Goal: Task Accomplishment & Management: Manage account settings

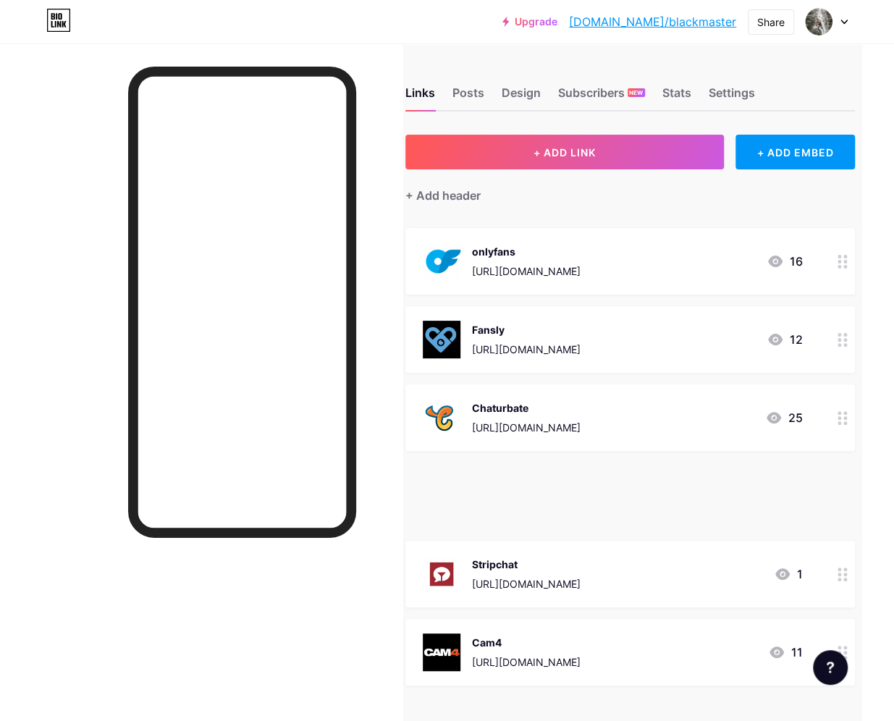
scroll to position [0, 58]
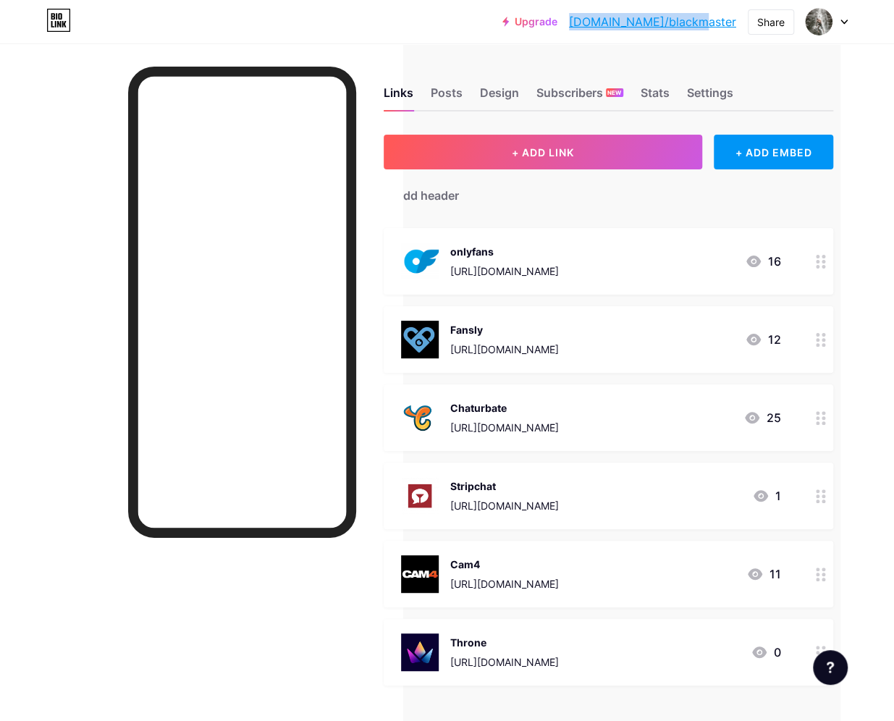
drag, startPoint x: 738, startPoint y: 28, endPoint x: 625, endPoint y: 36, distance: 112.5
click at [625, 36] on div "Upgrade [DOMAIN_NAME]/blackm... [DOMAIN_NAME]/blackmaster Share Switch accounts…" at bounding box center [447, 21] width 894 height 43
copy link "[DOMAIN_NAME]/blackmaster"
click at [650, 92] on div "Stats" at bounding box center [655, 97] width 29 height 26
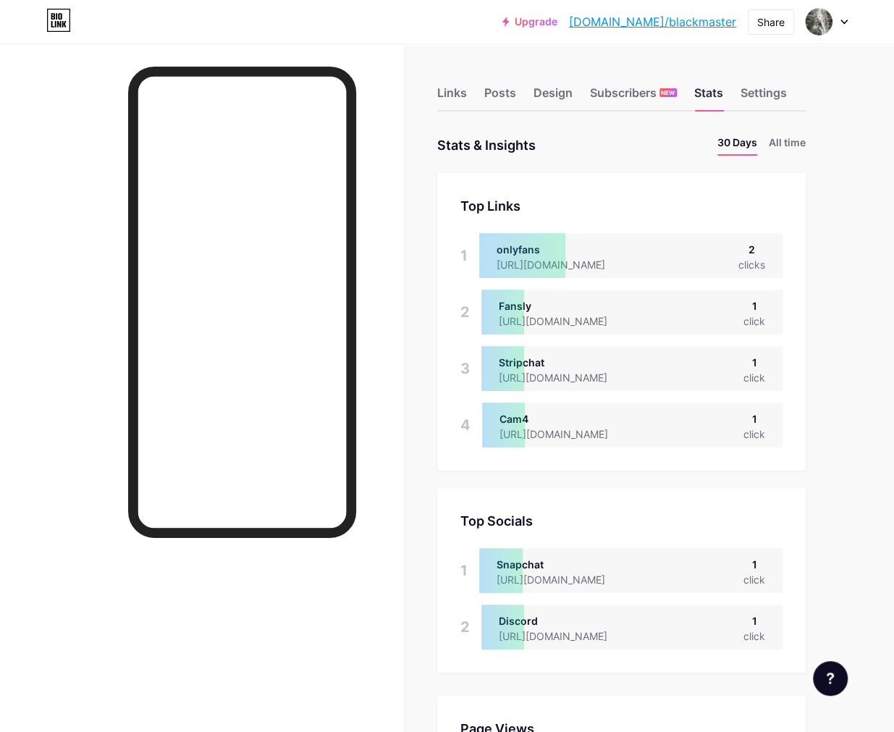
scroll to position [732, 893]
click at [779, 141] on li "All time" at bounding box center [787, 145] width 37 height 21
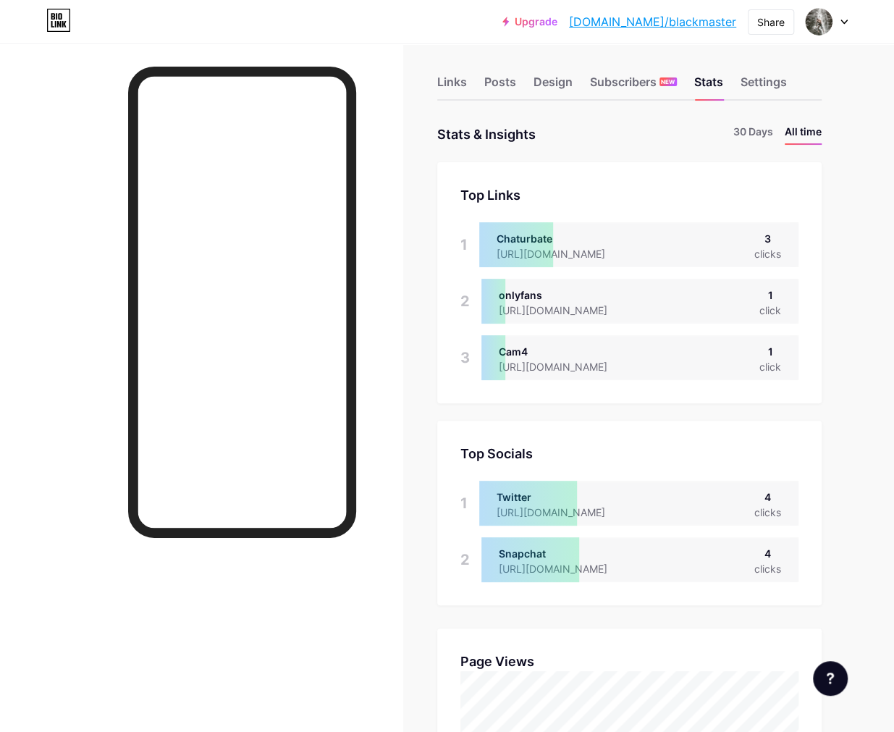
scroll to position [0, 0]
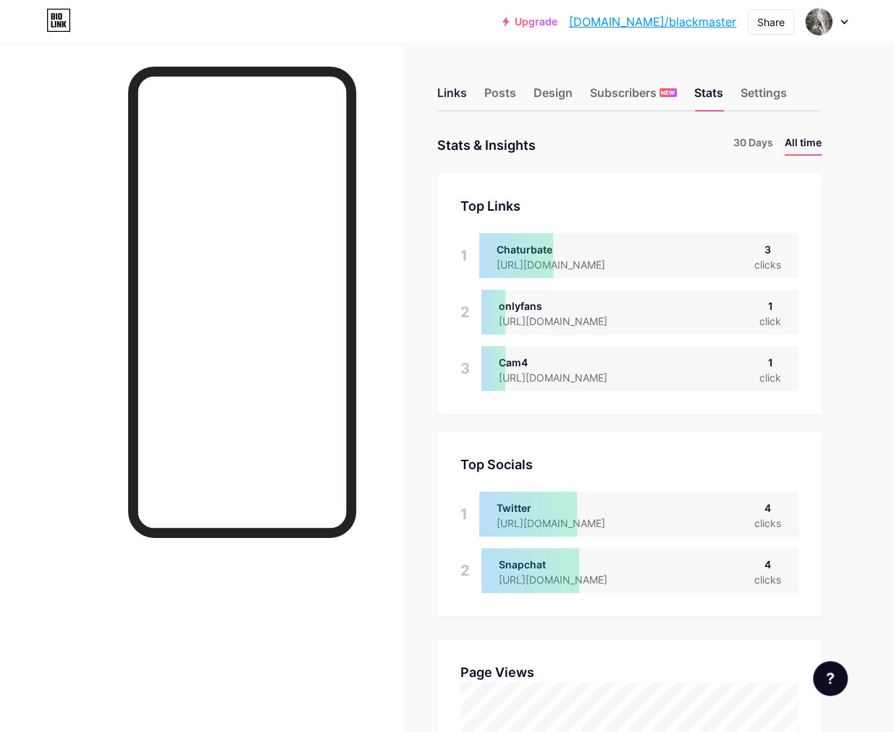
click at [444, 99] on div "Links" at bounding box center [452, 97] width 30 height 26
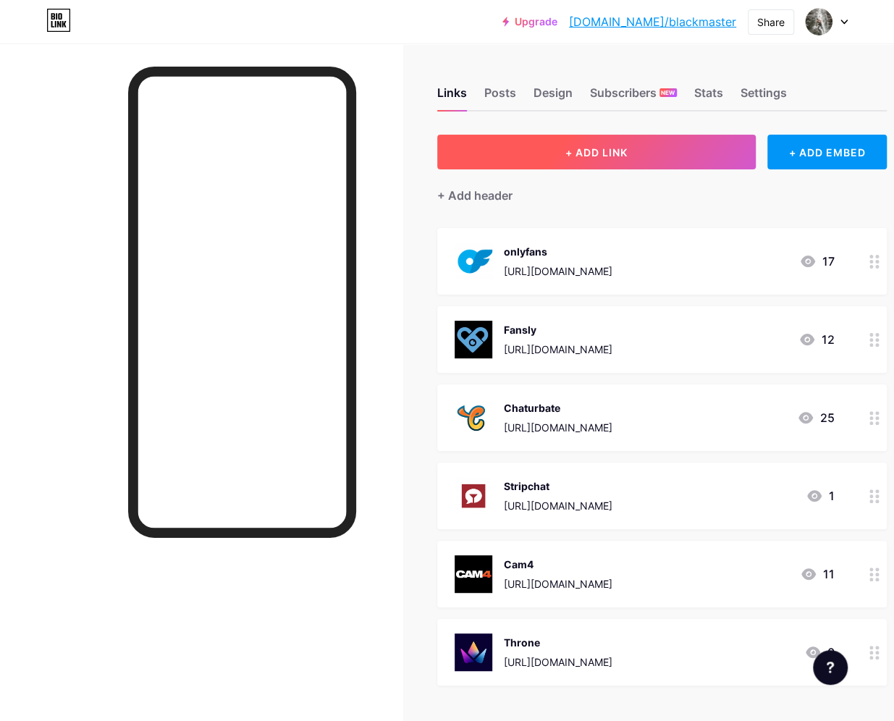
click at [572, 141] on button "+ ADD LINK" at bounding box center [596, 152] width 319 height 35
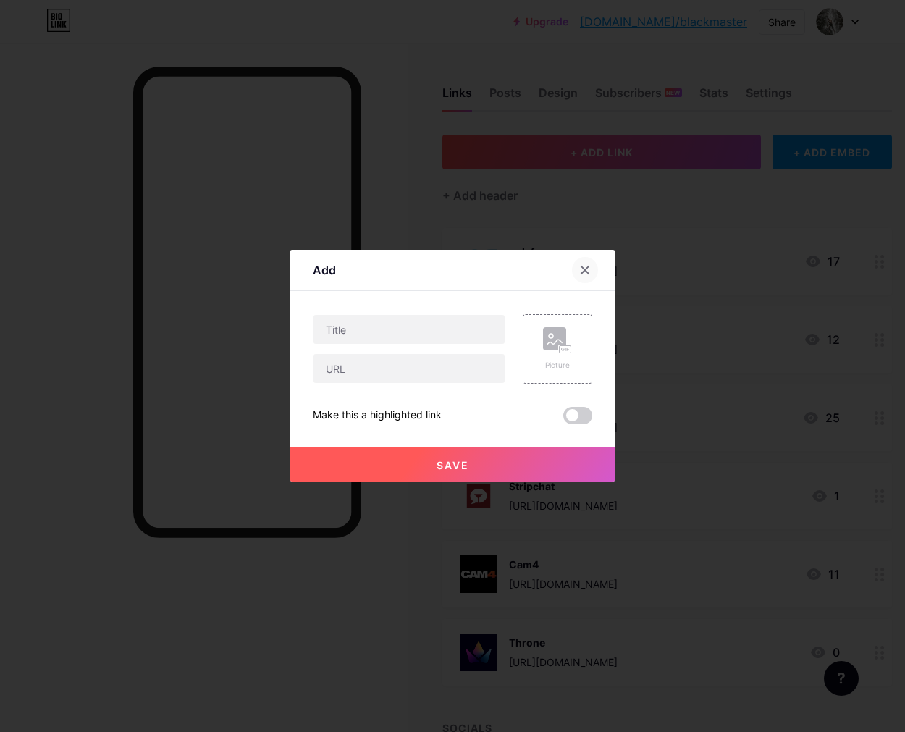
click at [579, 273] on icon at bounding box center [585, 270] width 12 height 12
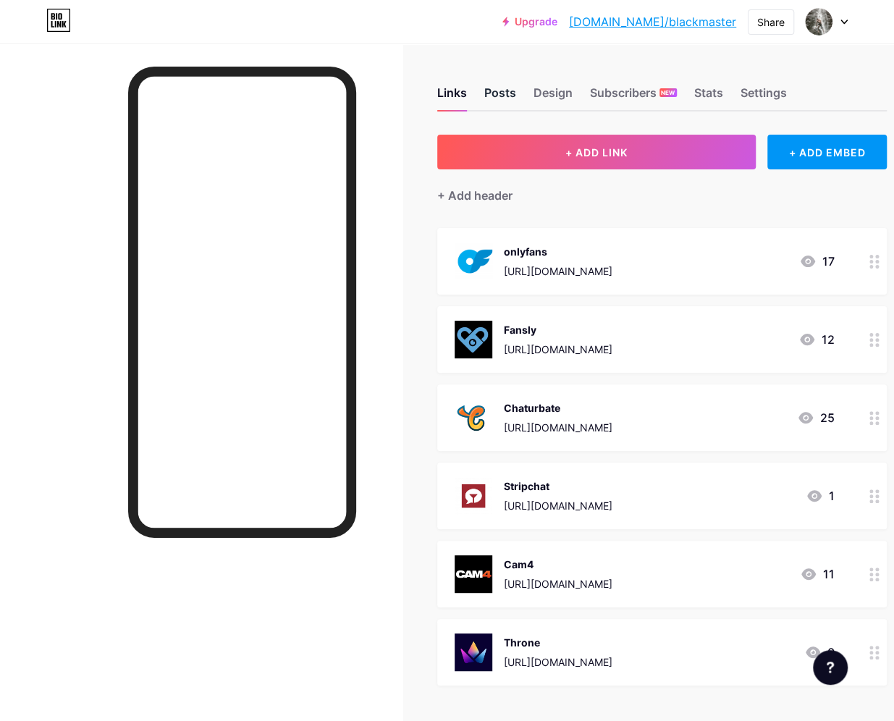
click at [514, 90] on div "Posts" at bounding box center [500, 97] width 32 height 26
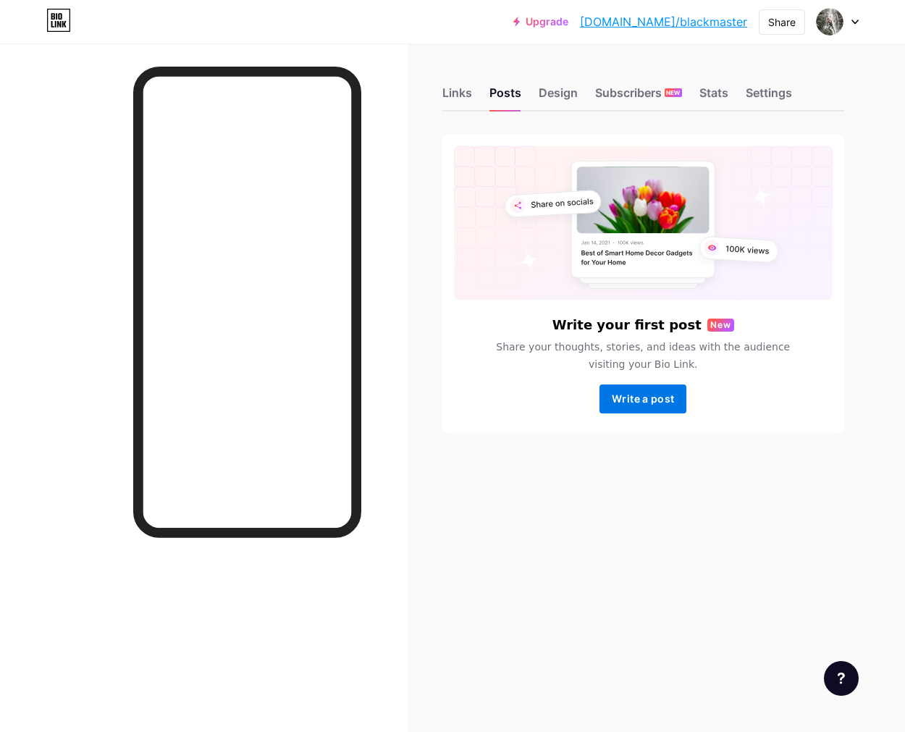
click at [638, 403] on span "Write a post" at bounding box center [643, 398] width 62 height 12
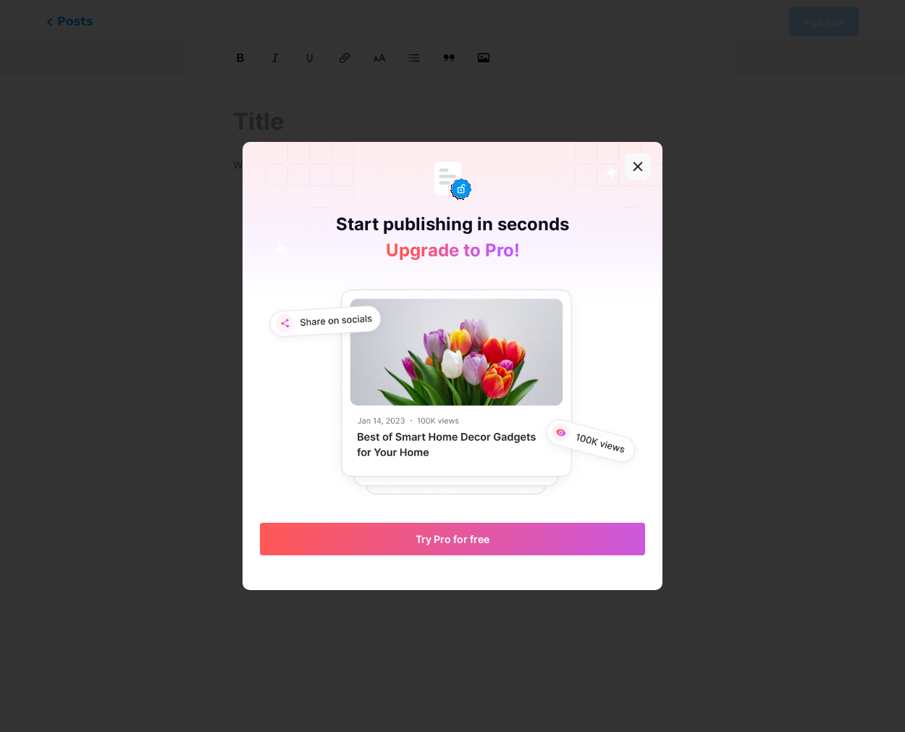
click at [634, 165] on icon at bounding box center [638, 167] width 8 height 8
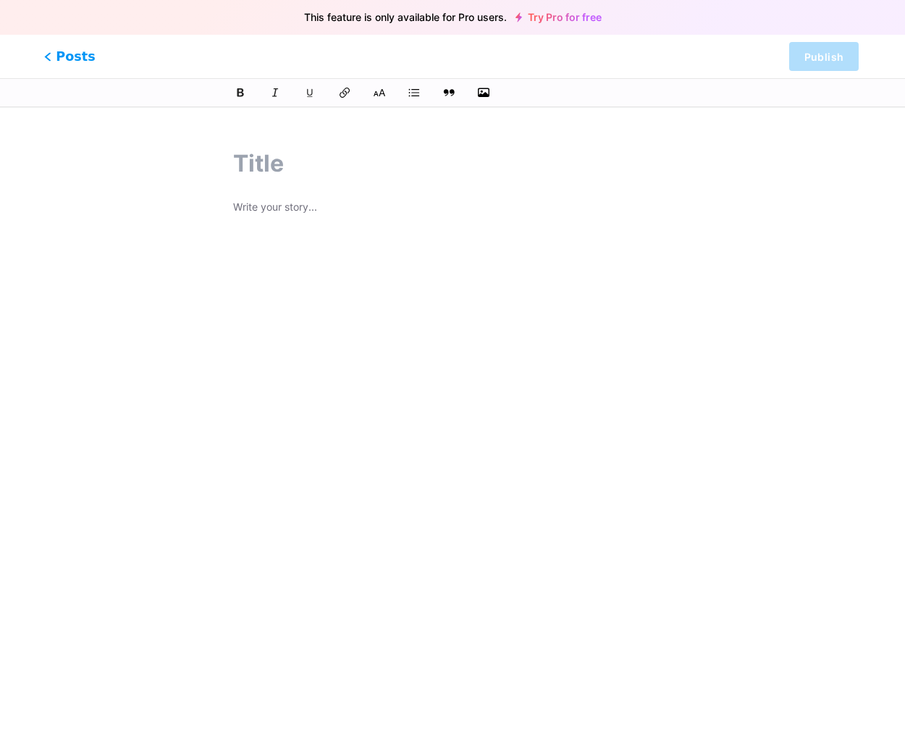
click at [59, 59] on span "Posts" at bounding box center [69, 56] width 51 height 19
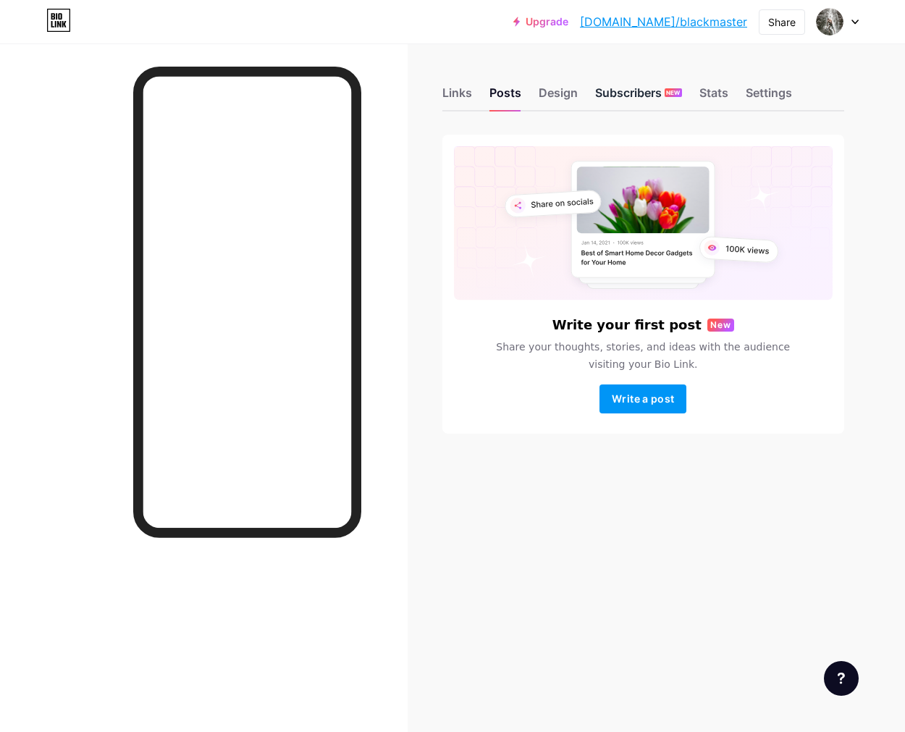
click at [626, 86] on div "Subscribers NEW" at bounding box center [638, 97] width 87 height 26
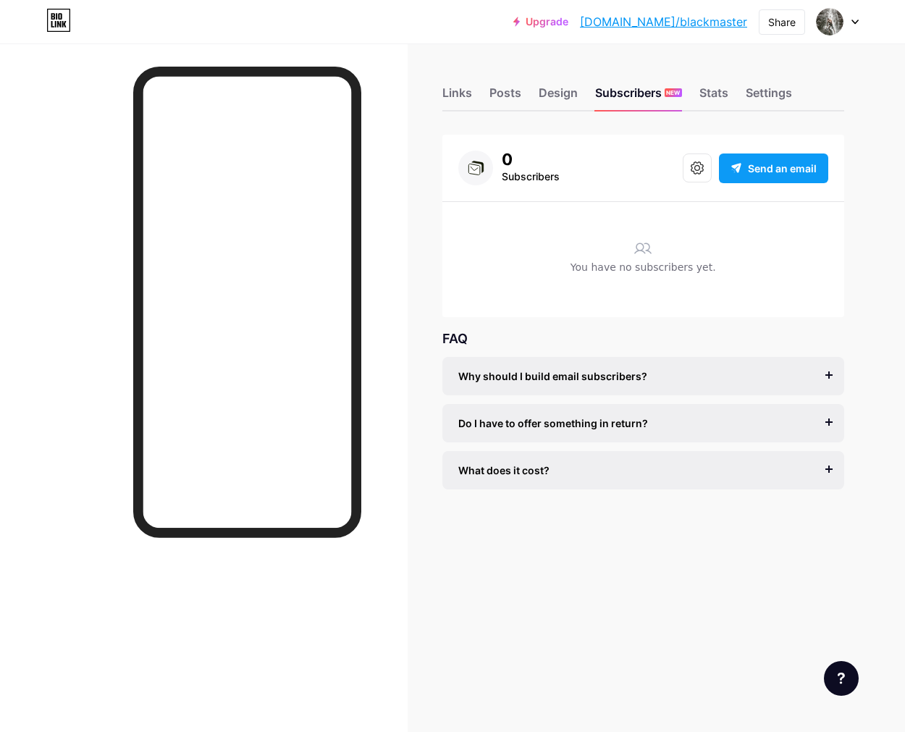
click at [760, 177] on div "Send an email" at bounding box center [773, 168] width 109 height 30
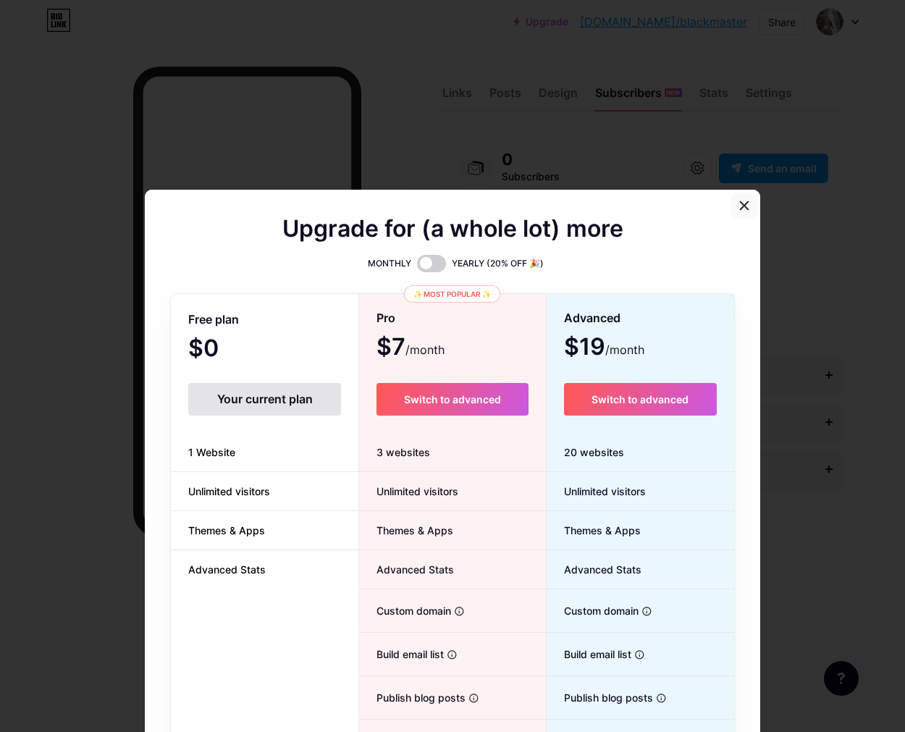
click at [738, 202] on icon at bounding box center [744, 206] width 12 height 12
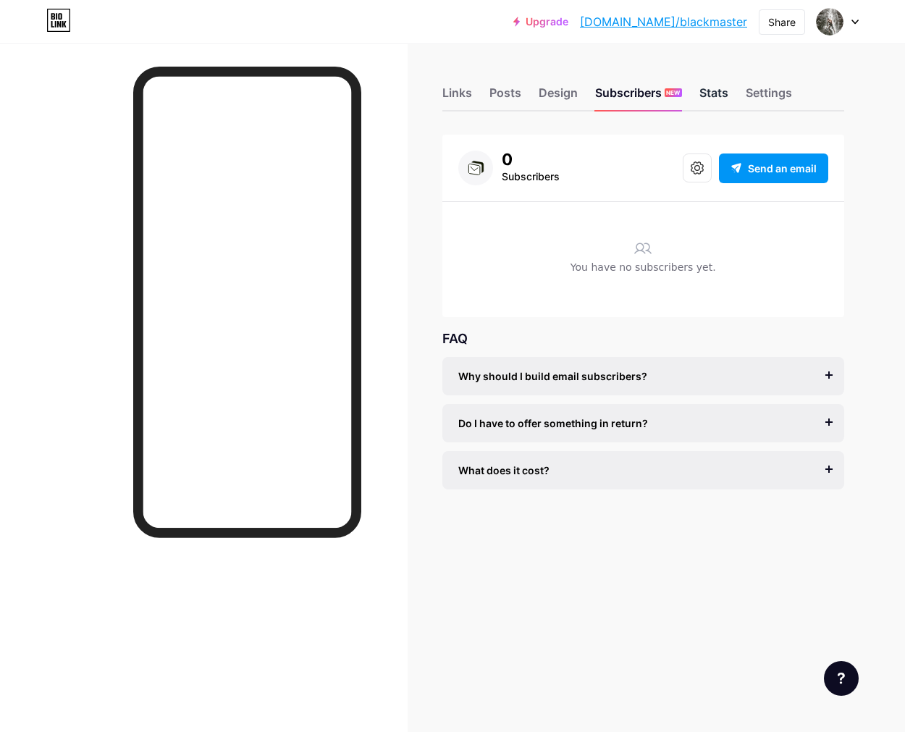
click at [720, 89] on div "Stats" at bounding box center [713, 97] width 29 height 26
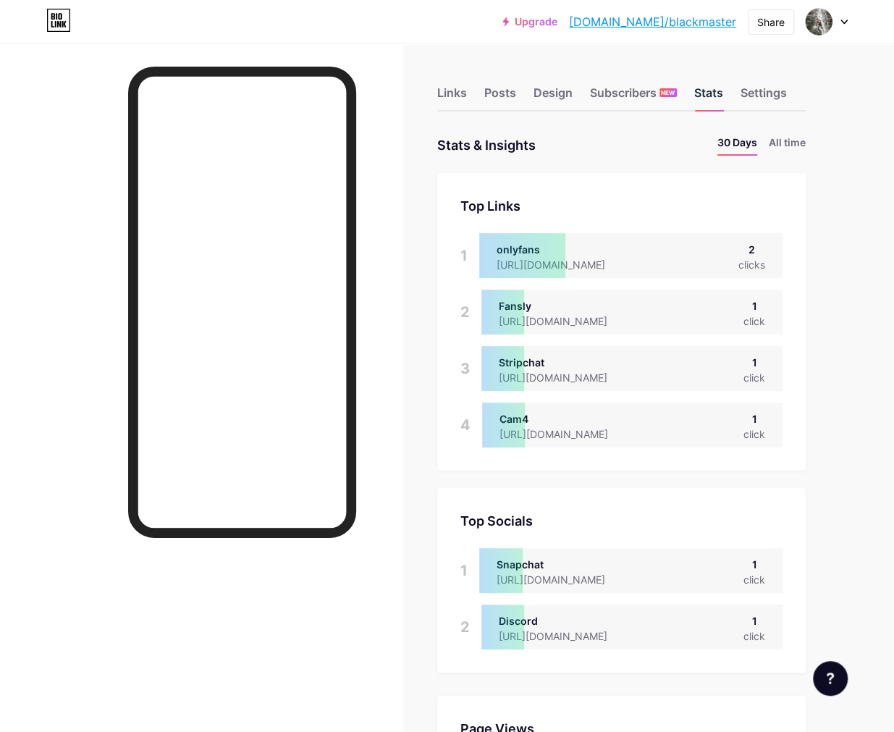
scroll to position [732, 893]
click at [749, 89] on div "Settings" at bounding box center [764, 97] width 46 height 26
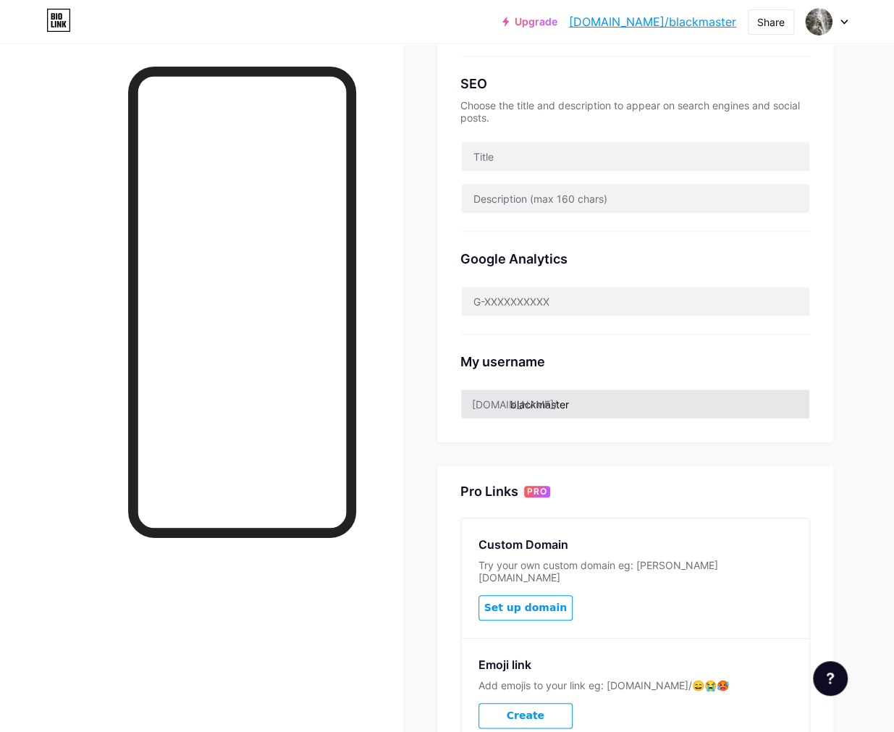
scroll to position [410, 0]
